Goal: Task Accomplishment & Management: Use online tool/utility

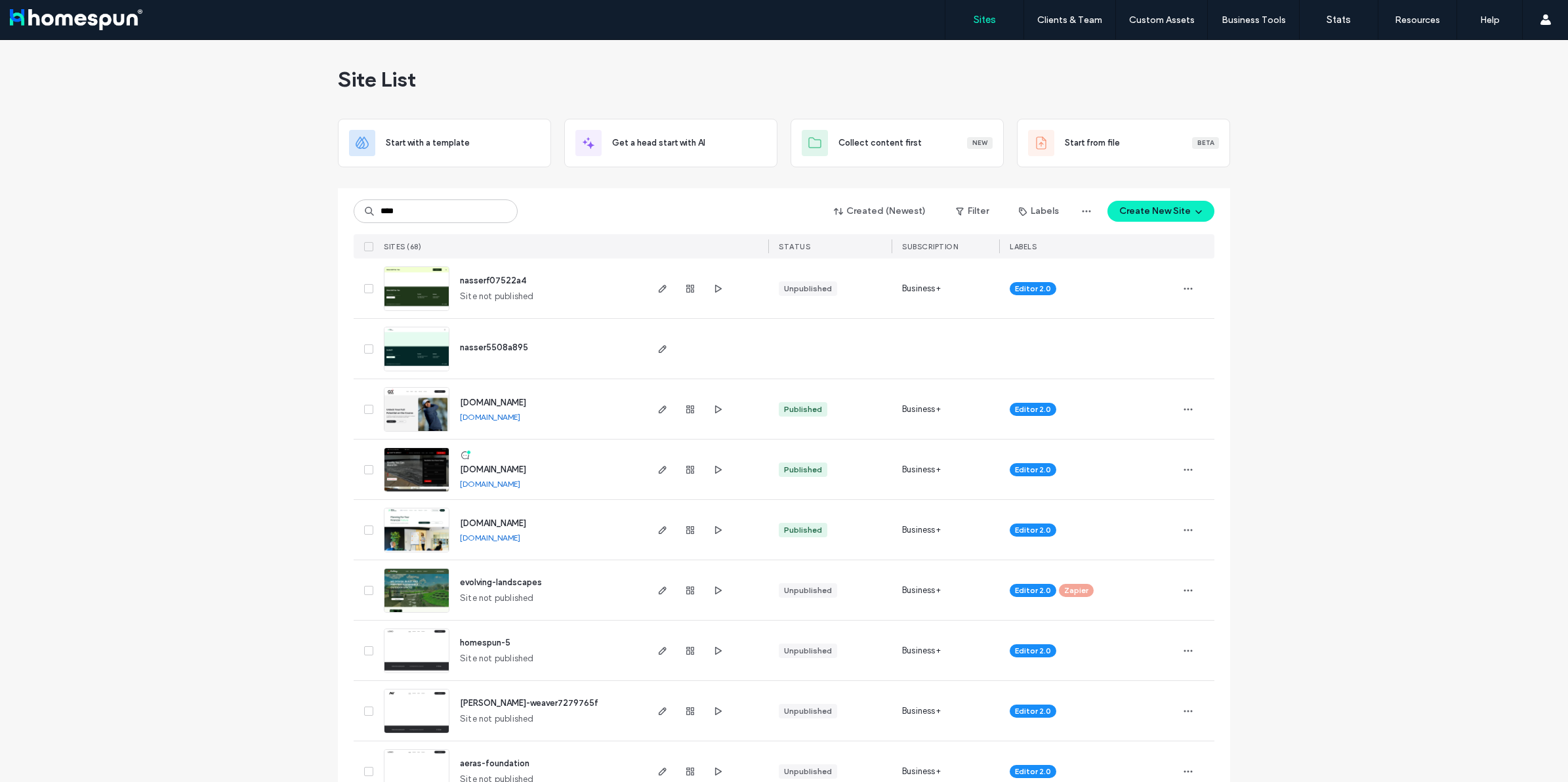
type input "****"
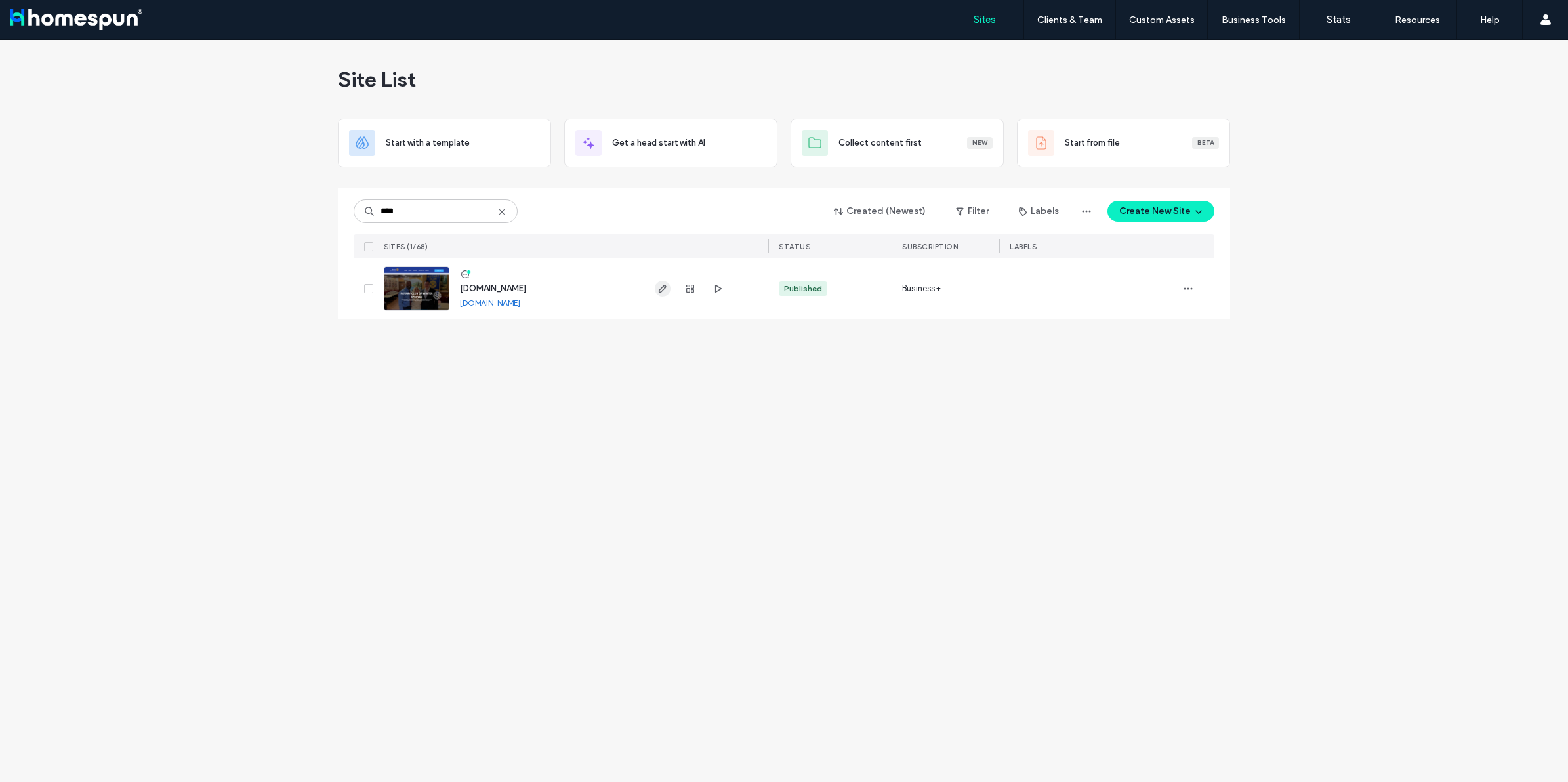
click at [670, 287] on span "button" at bounding box center [663, 289] width 16 height 16
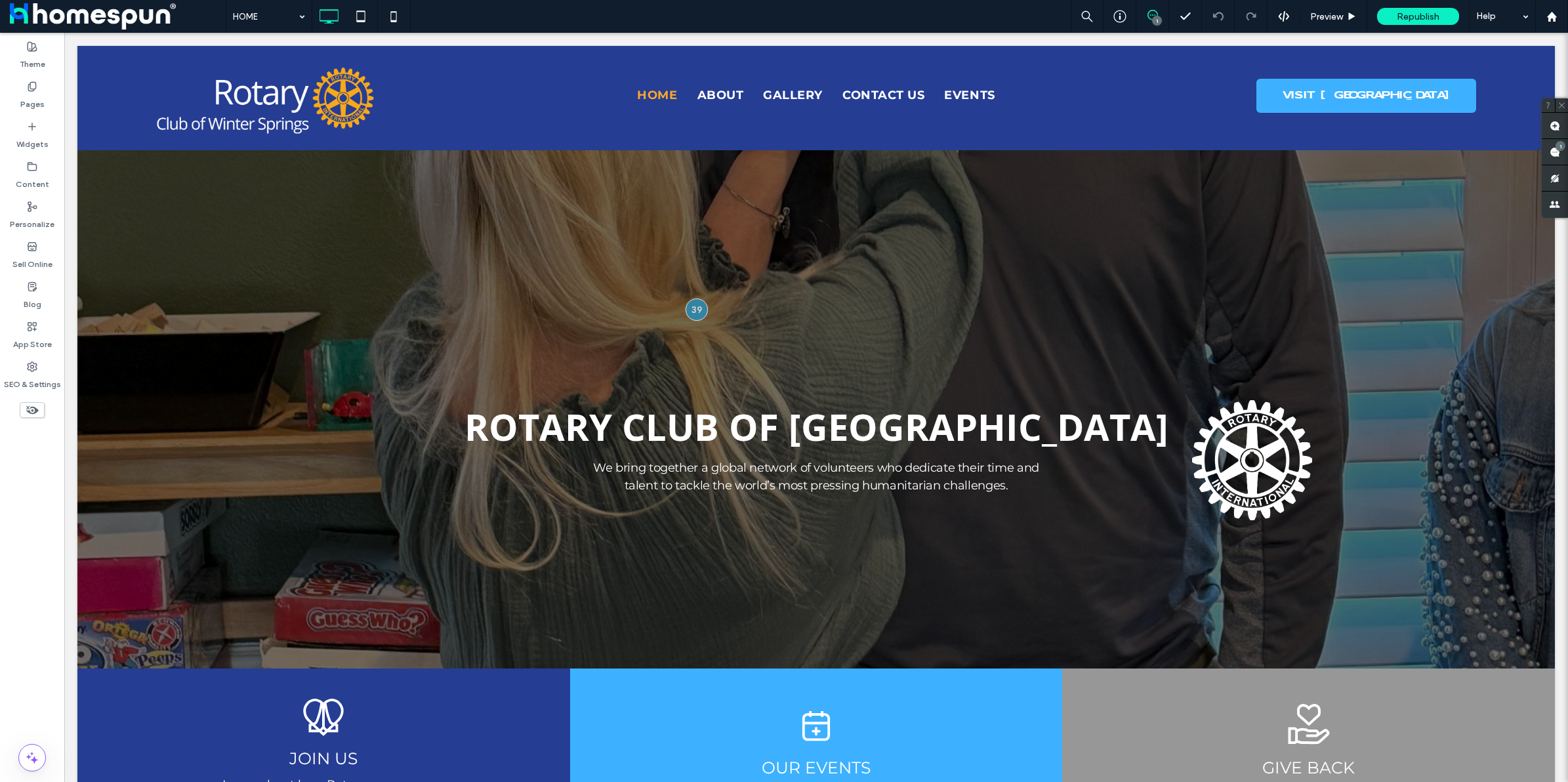
click at [1139, 12] on span at bounding box center [1153, 15] width 32 height 11
click at [1152, 14] on icon at bounding box center [1153, 15] width 11 height 11
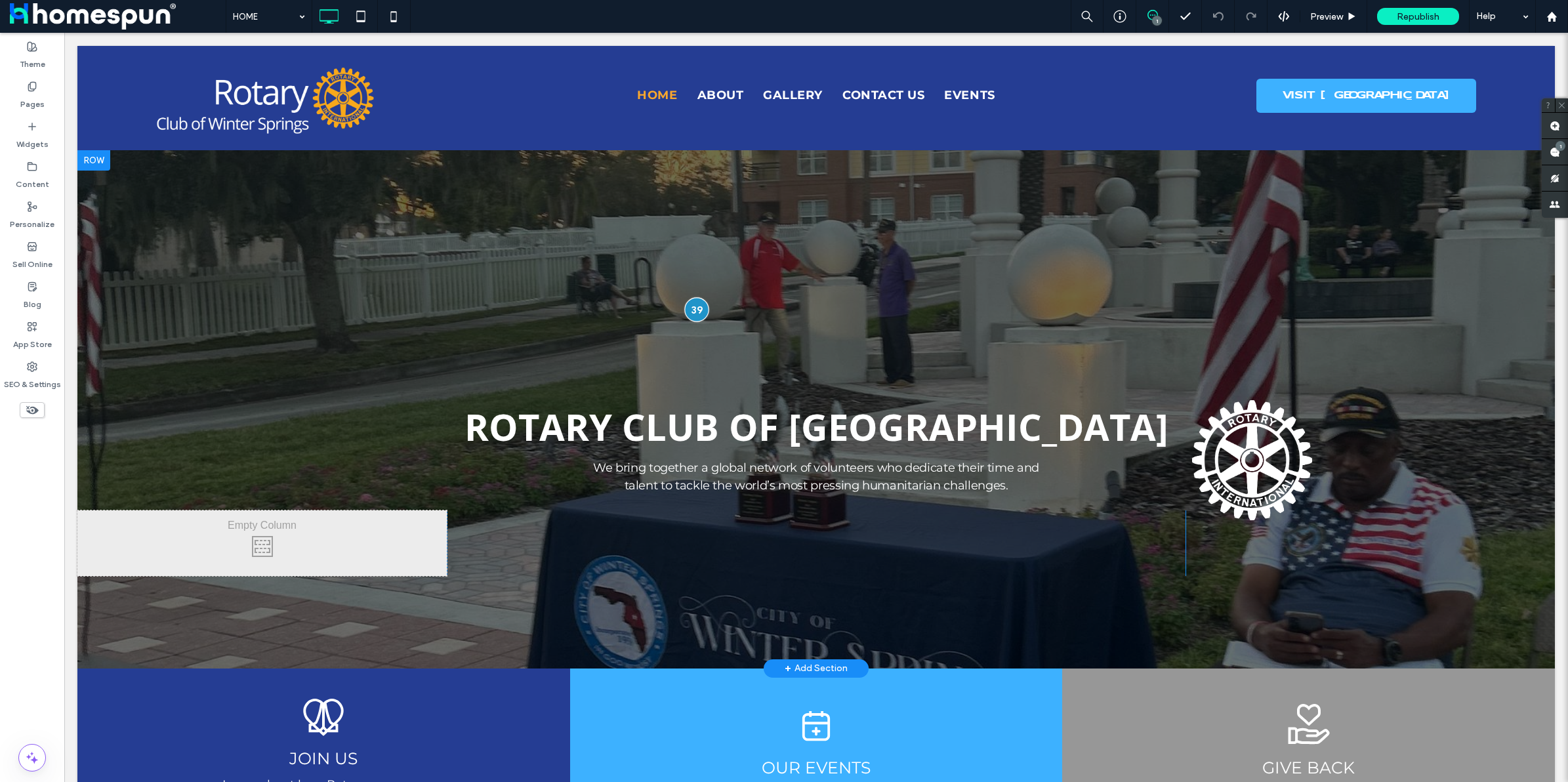
click at [693, 313] on div at bounding box center [697, 309] width 24 height 24
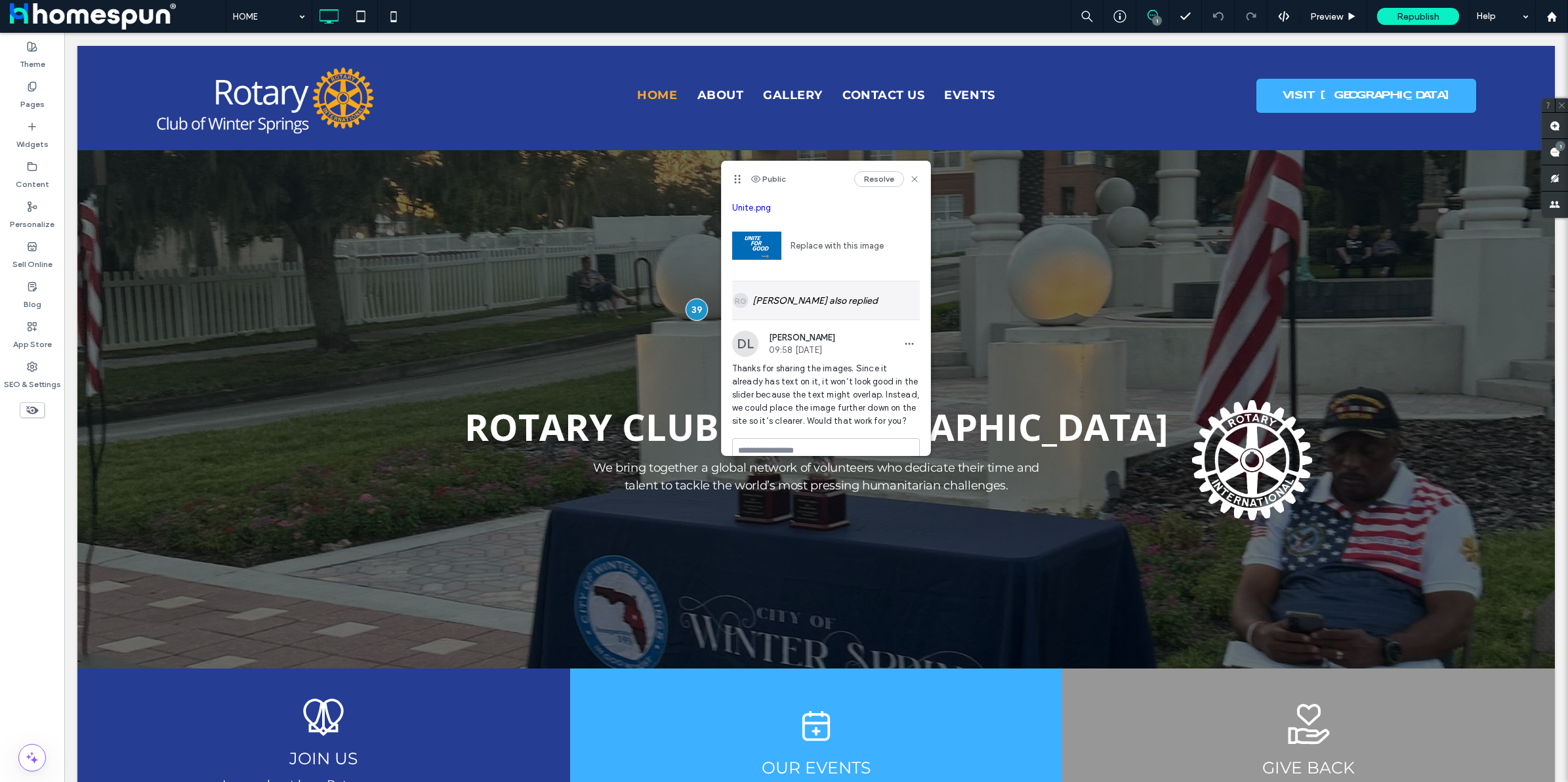
scroll to position [63, 0]
